Goal: Transaction & Acquisition: Purchase product/service

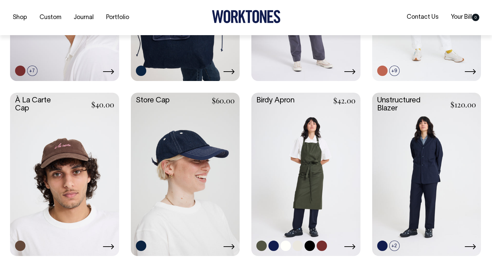
scroll to position [281, 0]
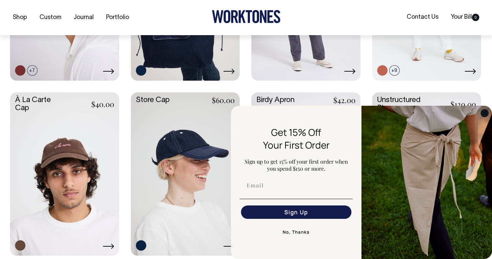
click at [486, 111] on icon "Close dialog" at bounding box center [484, 112] width 3 height 3
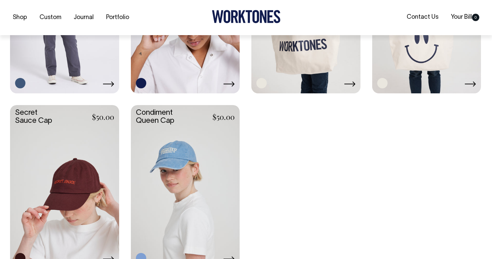
scroll to position [1144, 0]
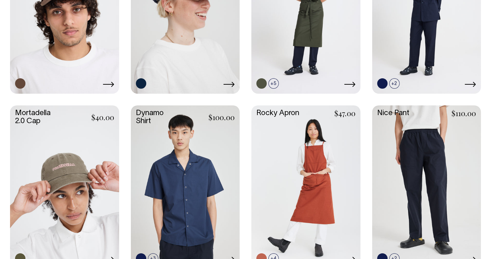
click at [98, 163] on link at bounding box center [64, 186] width 109 height 162
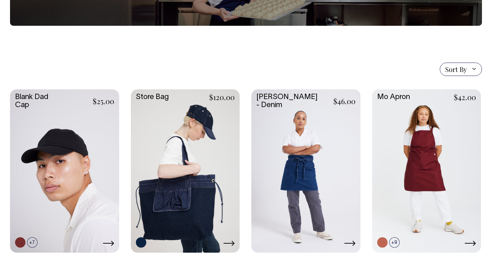
scroll to position [108, 0]
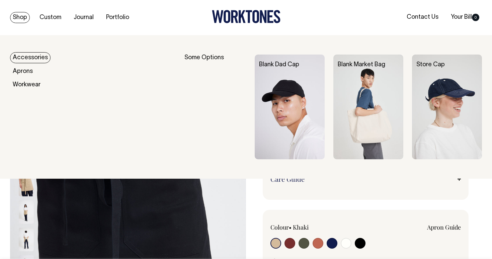
click at [20, 19] on link "Shop" at bounding box center [20, 17] width 20 height 11
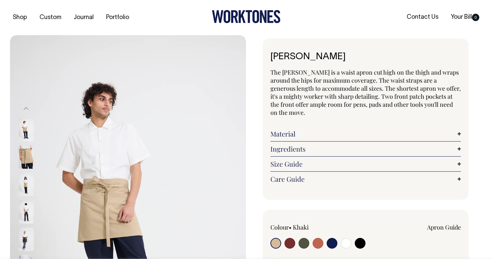
radio input "true"
click at [360, 240] on input "radio" at bounding box center [360, 243] width 11 height 11
radio input "true"
select select "Black"
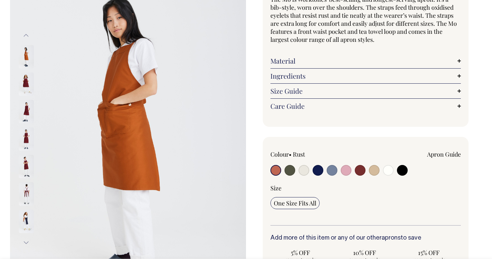
scroll to position [73, 0]
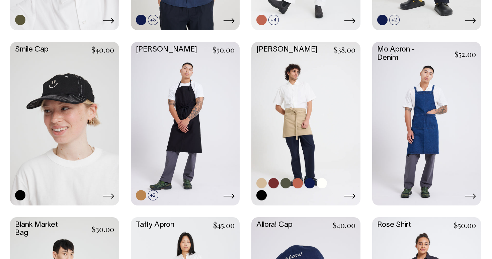
scroll to position [681, 0]
click at [293, 180] on link at bounding box center [298, 183] width 10 height 10
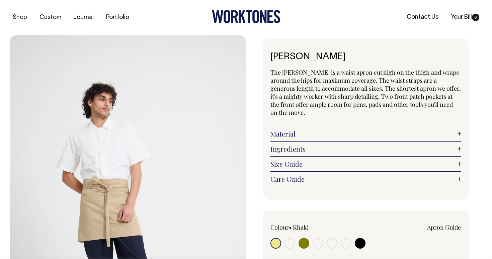
radio input "true"
select select "Rust"
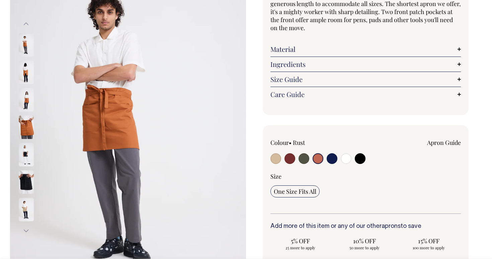
scroll to position [85, 0]
